Goal: Find specific page/section: Find specific page/section

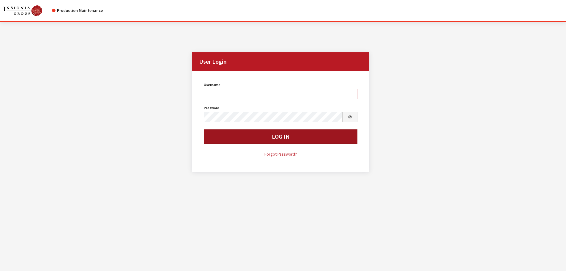
type input "kdorton"
click at [243, 139] on button "Log In" at bounding box center [281, 136] width 154 height 14
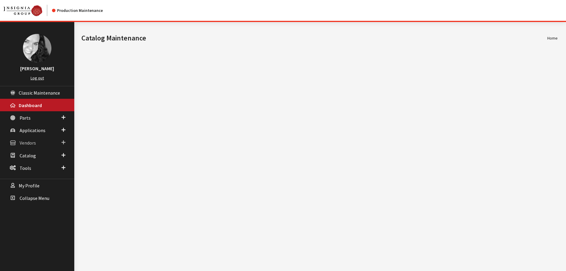
click at [32, 145] on span "Vendors" at bounding box center [28, 143] width 16 height 6
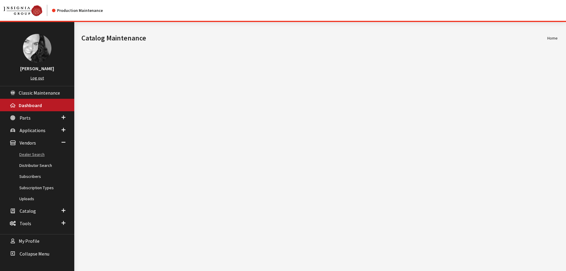
click at [28, 153] on link "Dealer Search" at bounding box center [37, 154] width 74 height 11
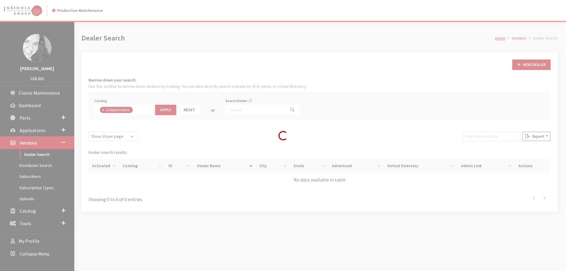
scroll to position [43, 0]
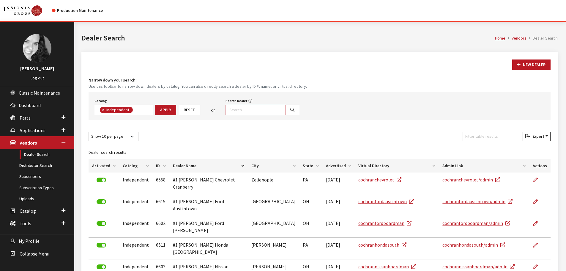
click at [238, 109] on input "Search Dealer" at bounding box center [256, 110] width 60 height 10
type input "murdock chev"
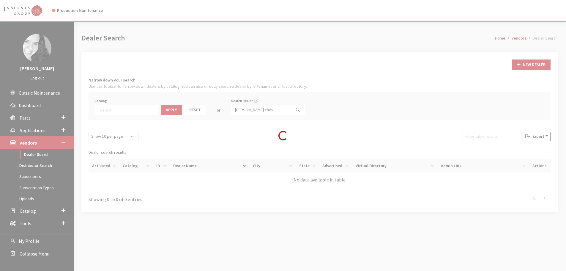
select select
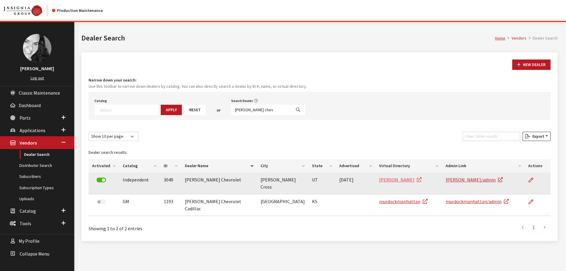
click at [391, 180] on link "murdockchev" at bounding box center [400, 180] width 43 height 6
